Goal: Navigation & Orientation: Go to known website

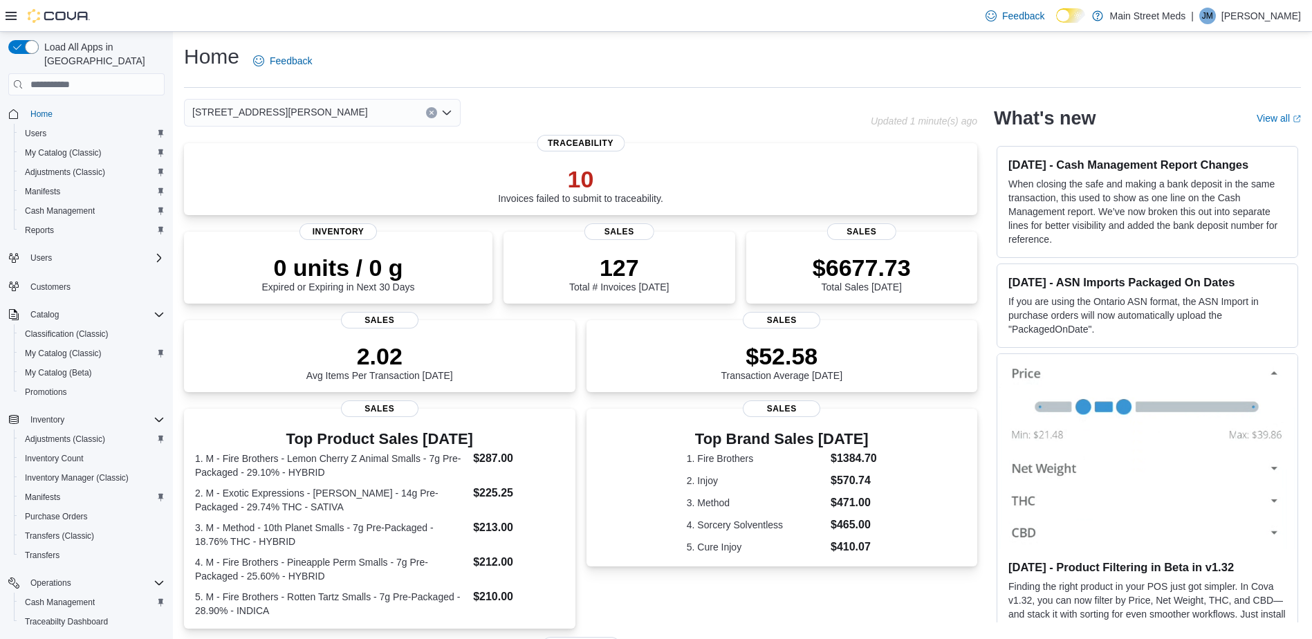
drag, startPoint x: 468, startPoint y: 304, endPoint x: 573, endPoint y: 119, distance: 212.5
click at [573, 119] on div "[STREET_ADDRESS][PERSON_NAME]" at bounding box center [527, 113] width 687 height 28
